Goal: Entertainment & Leisure: Consume media (video, audio)

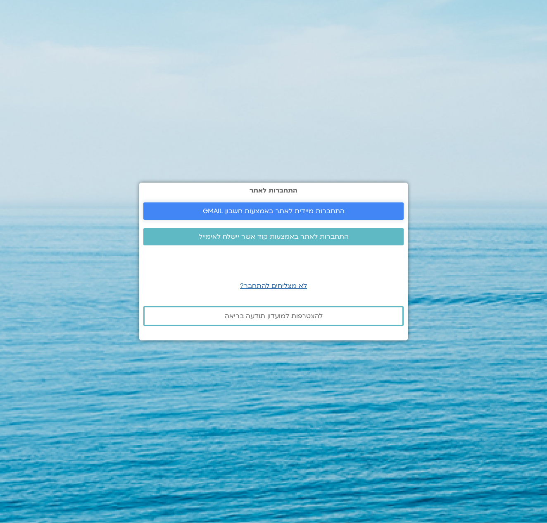
click at [296, 212] on span "התחברות מיידית לאתר באמצעות חשבון GMAIL" at bounding box center [274, 211] width 142 height 7
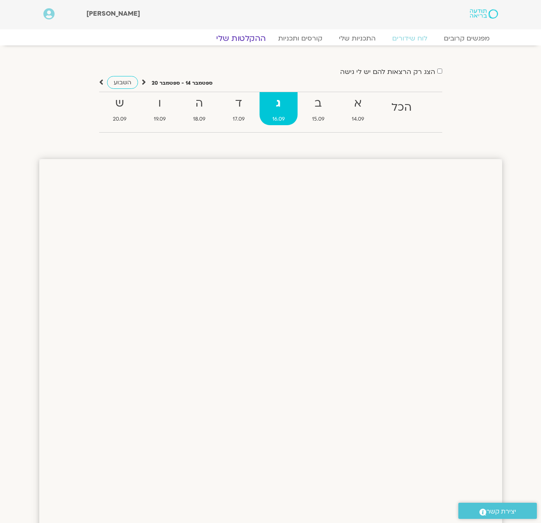
click at [250, 38] on link "ההקלטות שלי" at bounding box center [240, 38] width 69 height 10
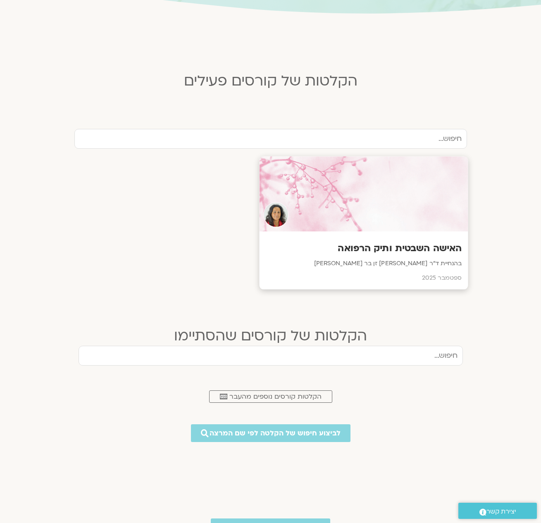
scroll to position [222, 0]
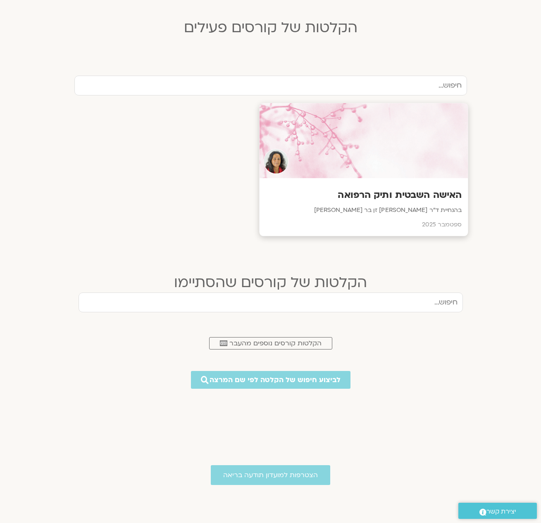
click at [406, 195] on h3 "האישה השבטית ותיק הרפואה" at bounding box center [363, 195] width 196 height 13
